Goal: Task Accomplishment & Management: Use online tool/utility

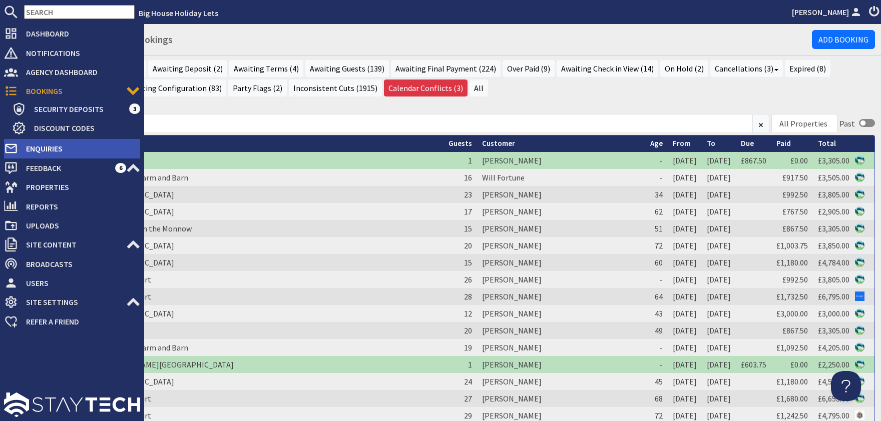
click at [42, 148] on span "Enquiries" at bounding box center [79, 149] width 122 height 16
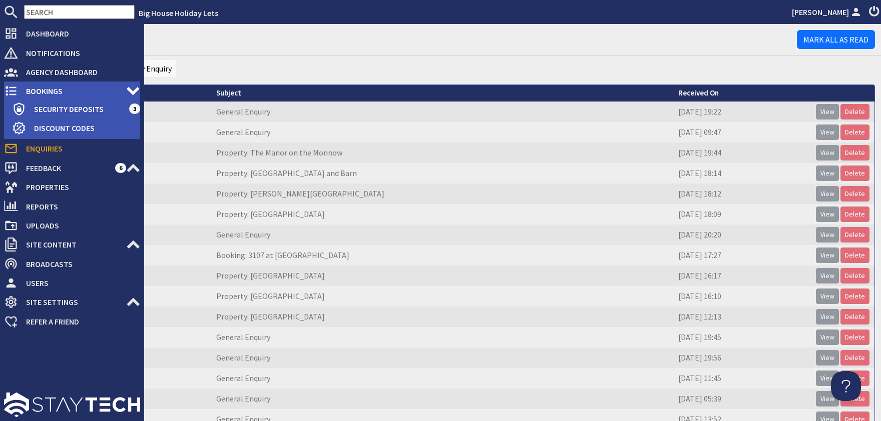
click at [32, 93] on span "Bookings" at bounding box center [72, 91] width 108 height 16
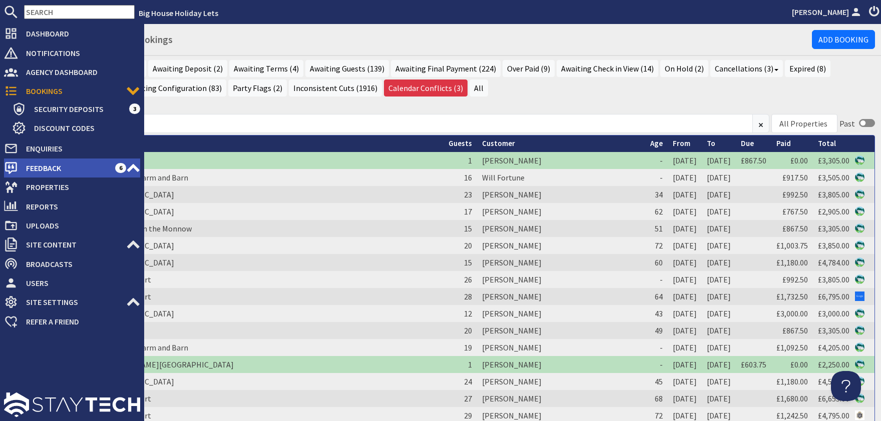
click at [43, 166] on span "Feedback" at bounding box center [66, 168] width 97 height 16
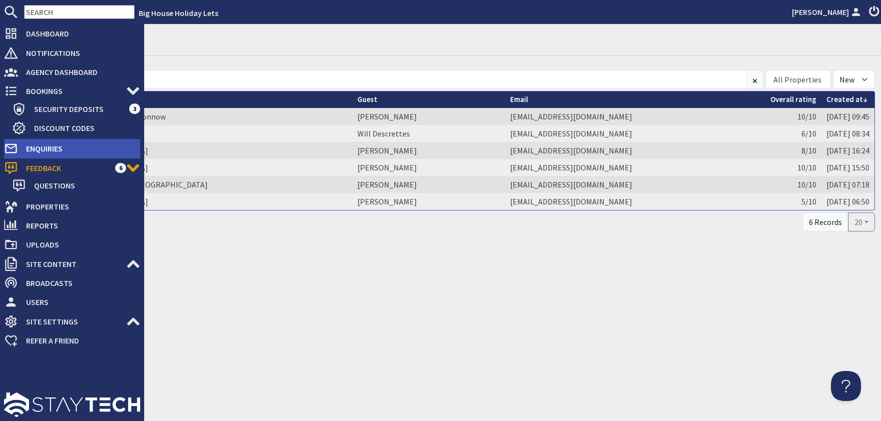
click at [45, 148] on span "Enquiries" at bounding box center [79, 149] width 122 height 16
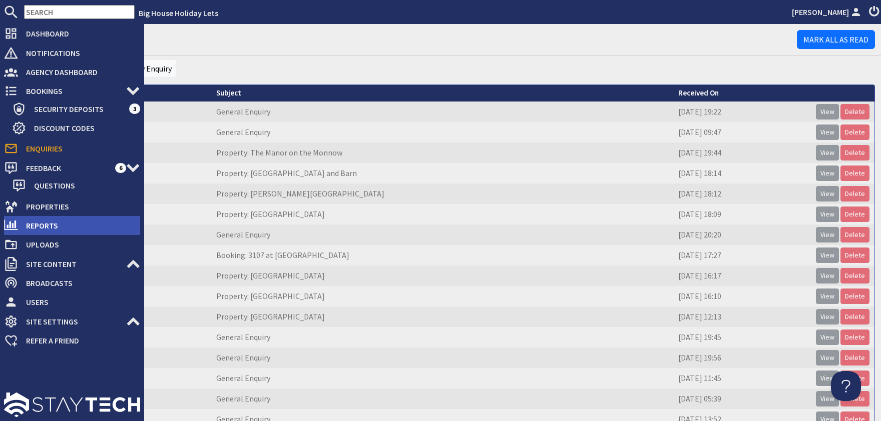
click at [44, 227] on span "Reports" at bounding box center [79, 226] width 122 height 16
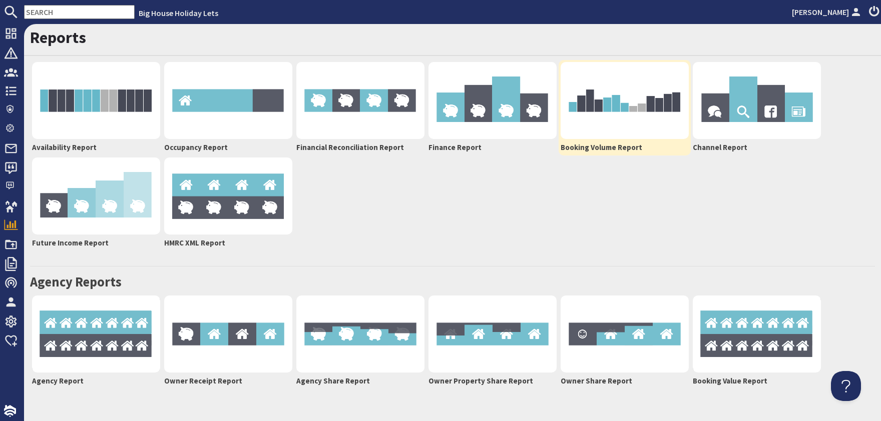
click at [607, 120] on img at bounding box center [624, 100] width 128 height 77
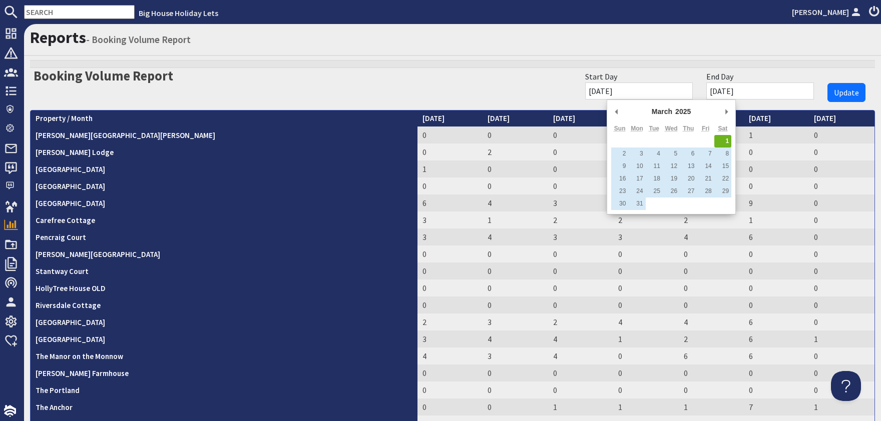
click at [648, 86] on input "[DATE]" at bounding box center [639, 91] width 108 height 17
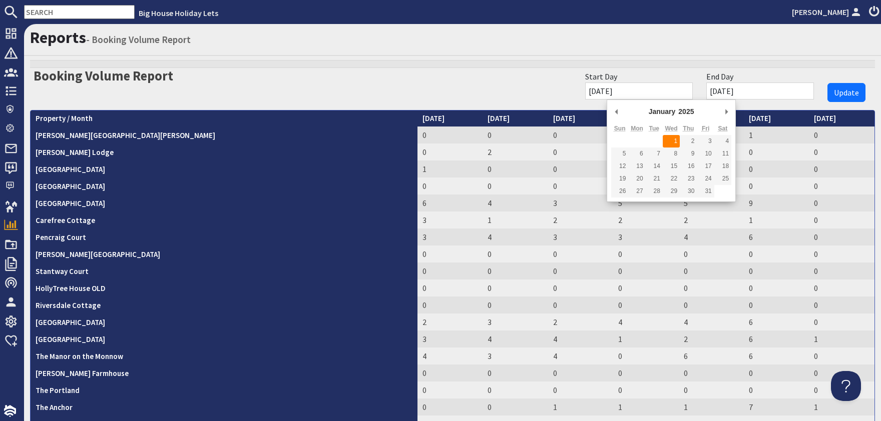
type input "[DATE]"
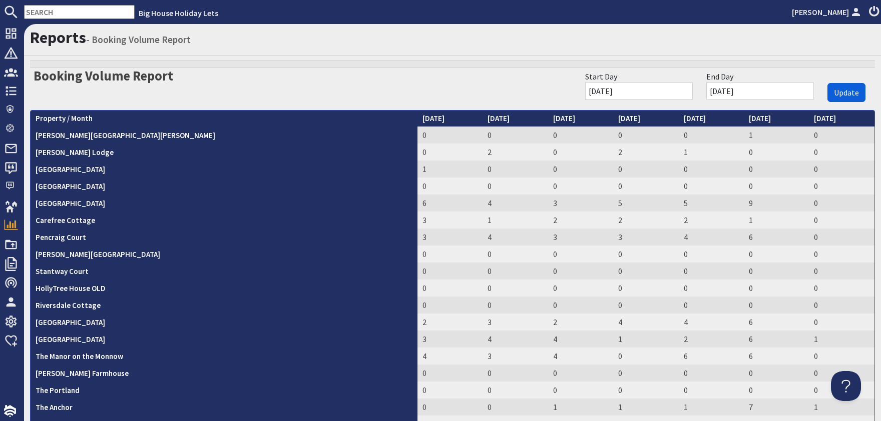
click at [853, 95] on span "Update" at bounding box center [846, 93] width 25 height 10
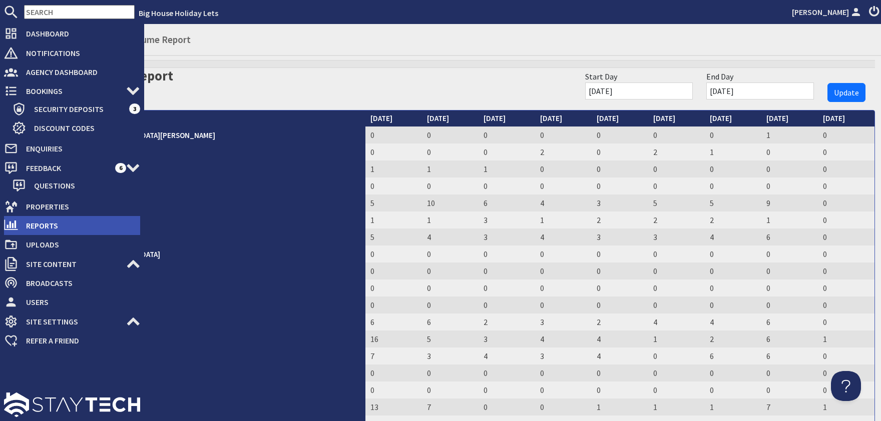
click at [38, 220] on span "Reports" at bounding box center [79, 226] width 122 height 16
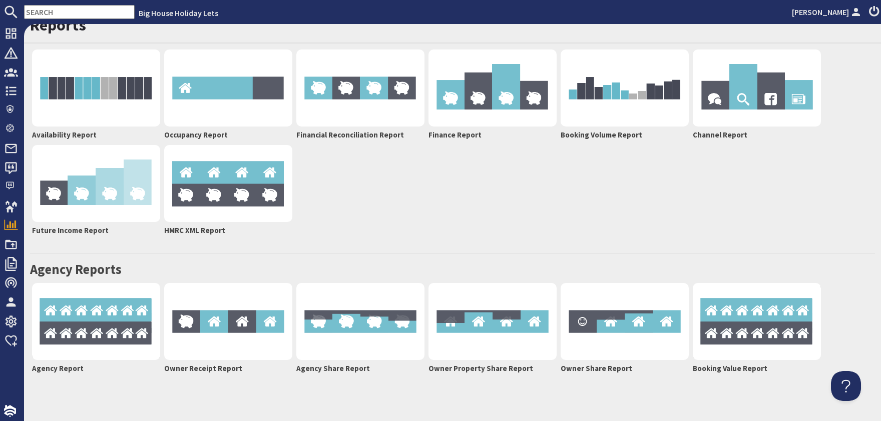
scroll to position [17, 0]
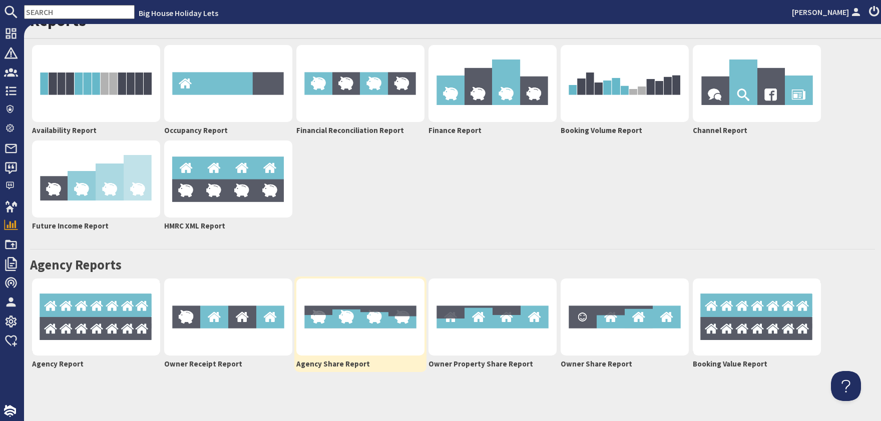
click at [344, 328] on img at bounding box center [360, 317] width 128 height 77
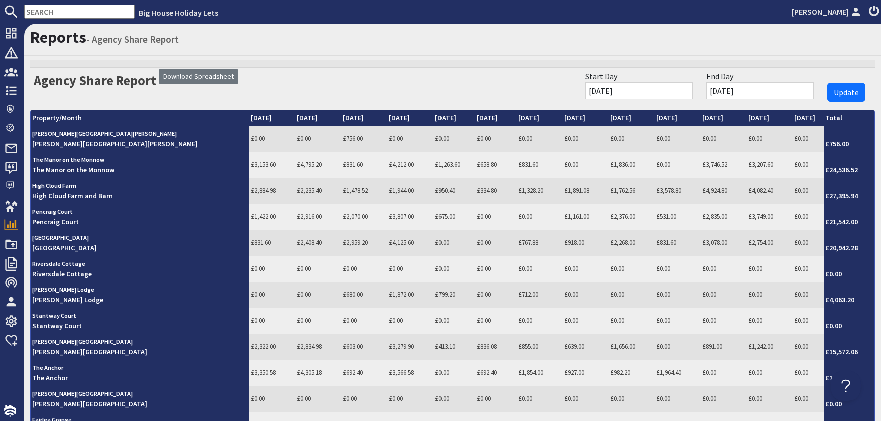
click at [640, 89] on input "[DATE]" at bounding box center [639, 91] width 108 height 17
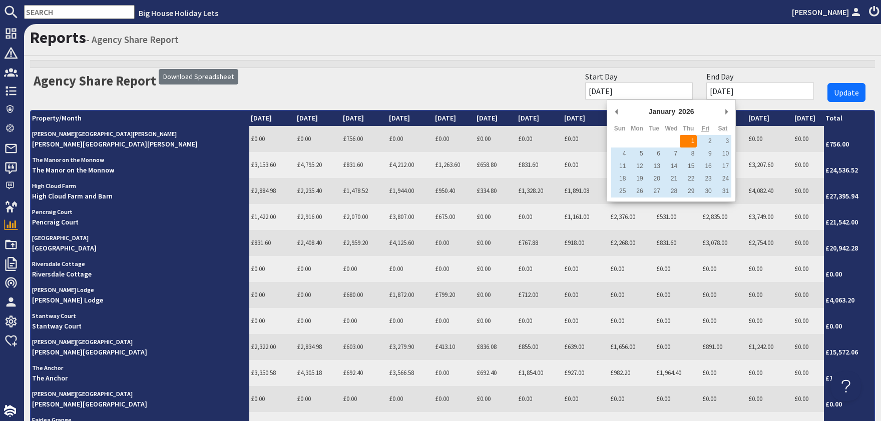
type input "[DATE]"
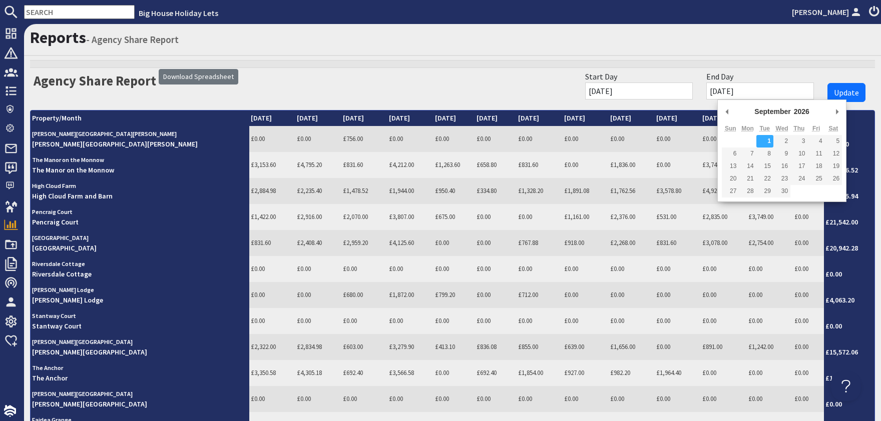
click at [798, 98] on input "[DATE]" at bounding box center [760, 91] width 108 height 17
type input "[DATE]"
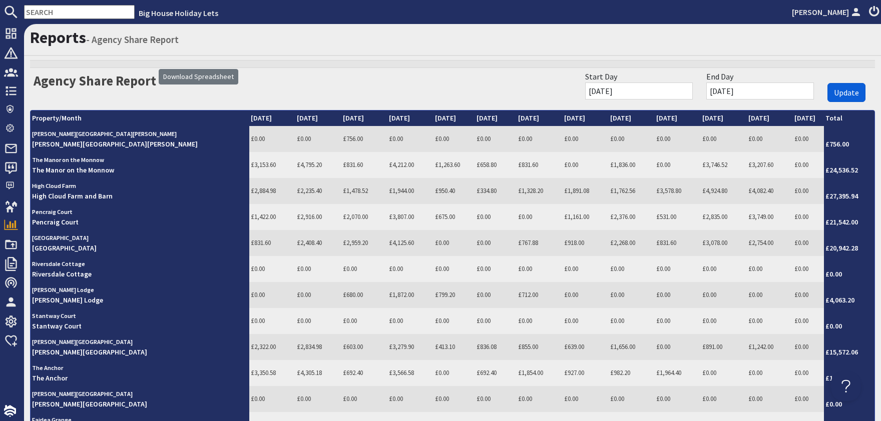
click at [837, 91] on span "Update" at bounding box center [846, 93] width 25 height 10
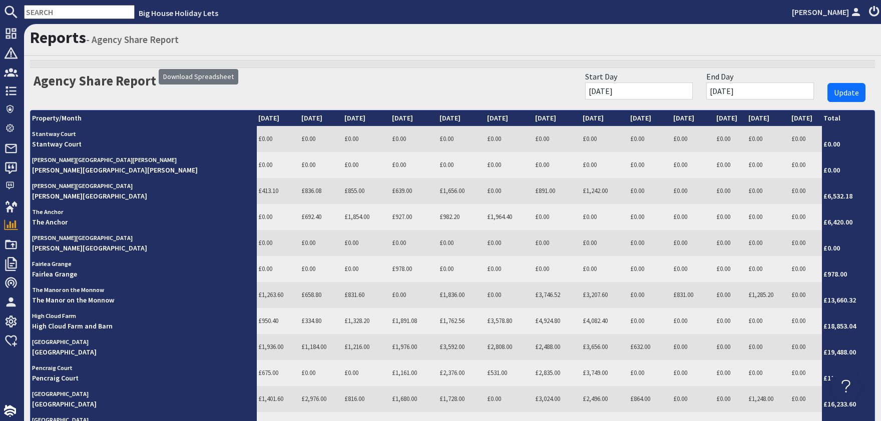
scroll to position [238, 0]
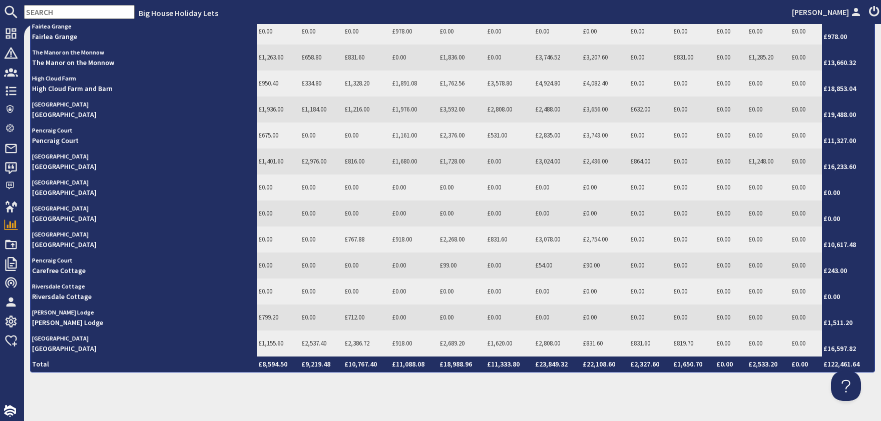
click at [734, 386] on div "Reports - Agency Share Report Agency Share Report Download Spreadsheet Start Da…" at bounding box center [452, 222] width 857 height 397
click at [698, 396] on div "Reports - Agency Share Report Agency Share Report Download Spreadsheet Start Da…" at bounding box center [452, 222] width 857 height 397
click at [701, 396] on div "Reports - Agency Share Report Agency Share Report Download Spreadsheet Start Da…" at bounding box center [452, 222] width 857 height 397
